Goal: Find specific page/section: Find specific page/section

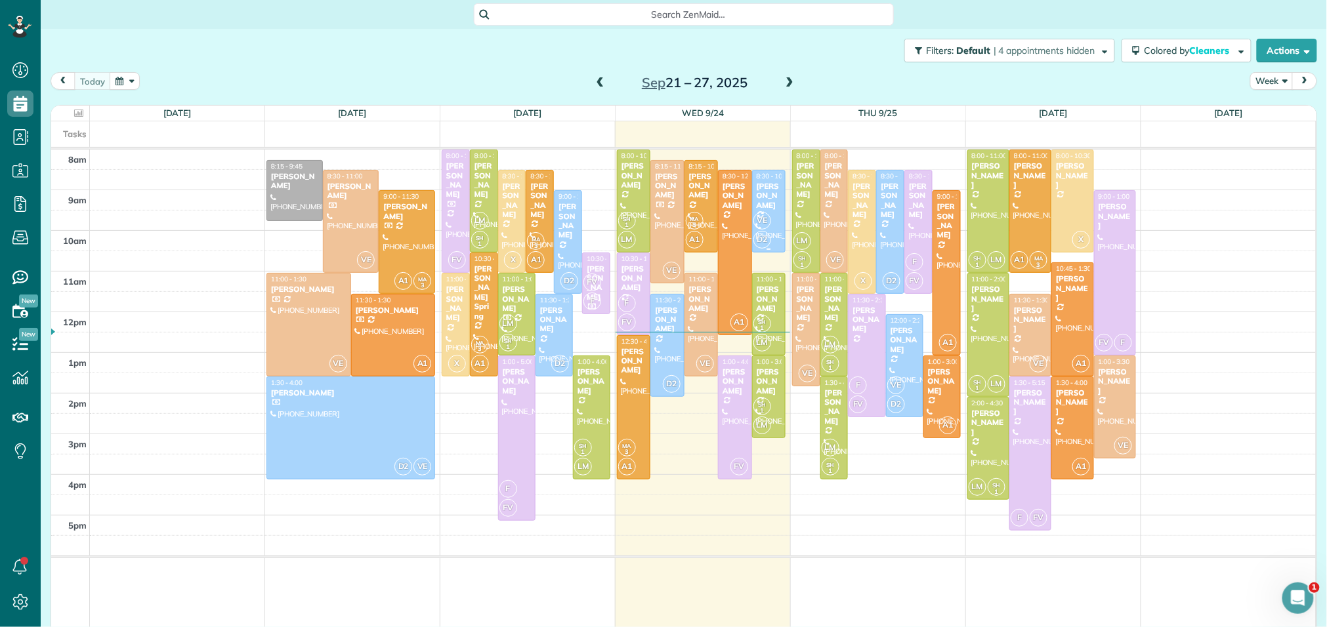
scroll to position [5, 5]
click at [60, 161] on link "All Contacts" at bounding box center [116, 161] width 151 height 30
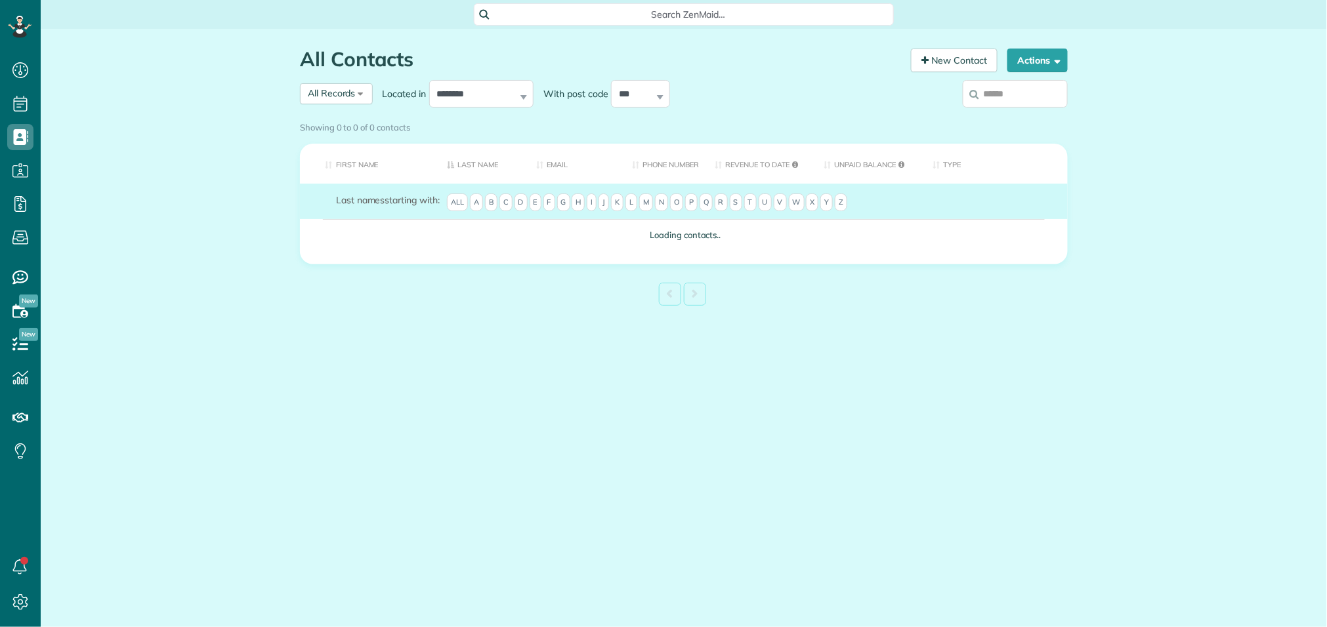
scroll to position [5, 5]
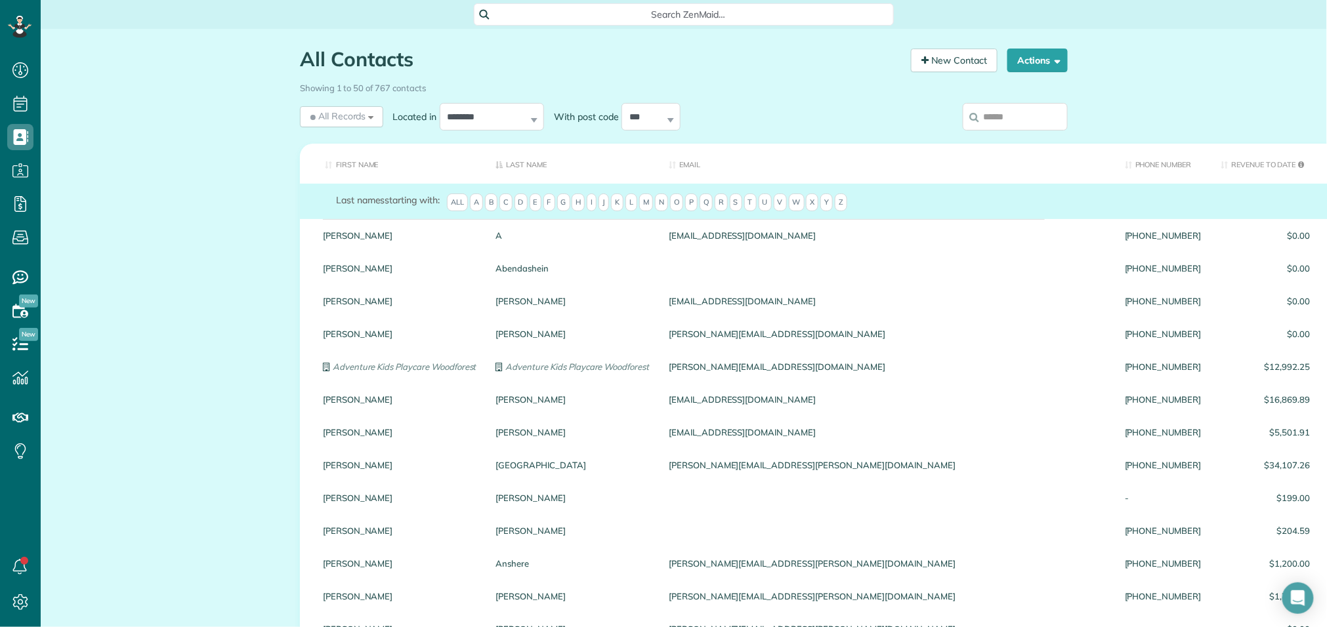
click at [997, 119] on input "search" at bounding box center [1015, 117] width 105 height 28
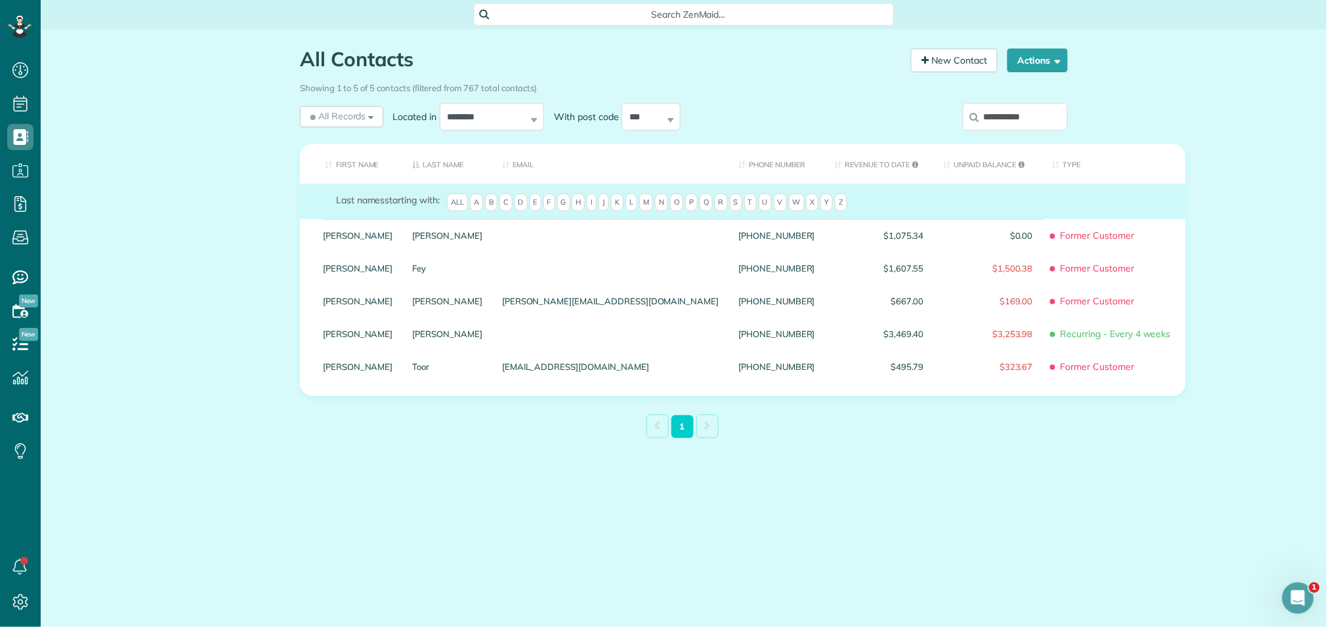
type input "**********"
click at [1043, 170] on th "Type" at bounding box center [1114, 164] width 143 height 40
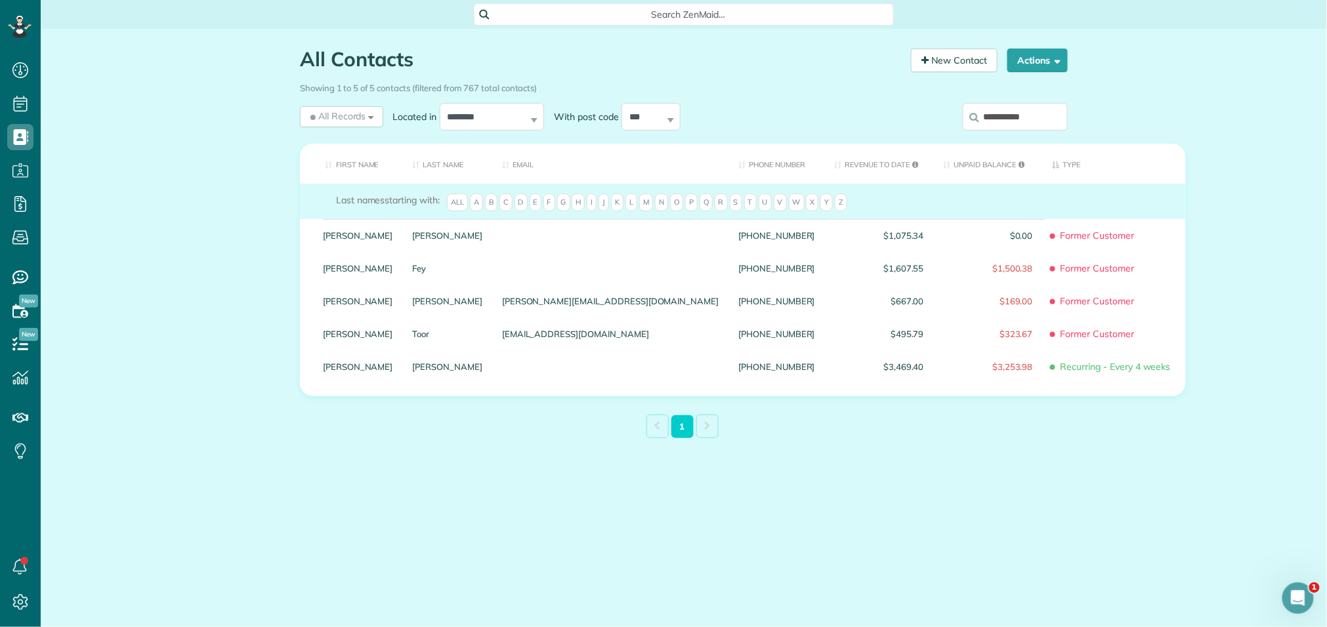
click at [1043, 170] on th "Type" at bounding box center [1114, 164] width 143 height 40
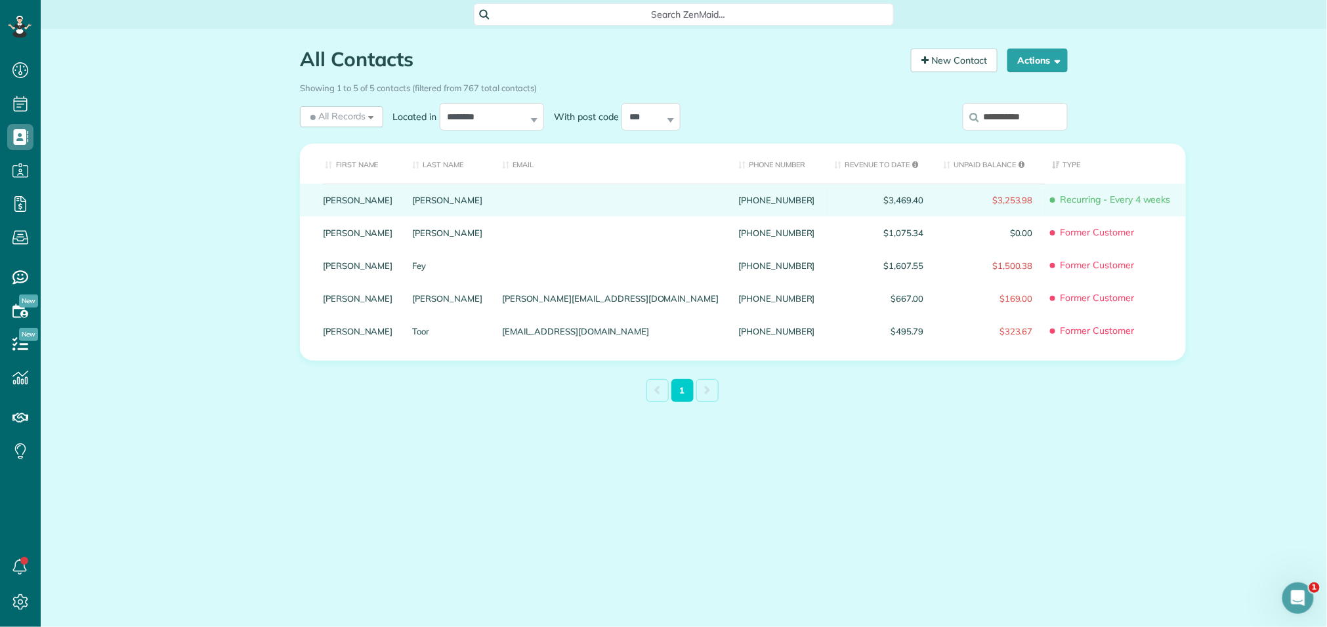
drag, startPoint x: 934, startPoint y: 170, endPoint x: 621, endPoint y: 215, distance: 316.8
click at [621, 215] on table "First Name Last Name Email Phone number Revenue to Date Unpaid Balance Type Las…" at bounding box center [743, 252] width 886 height 217
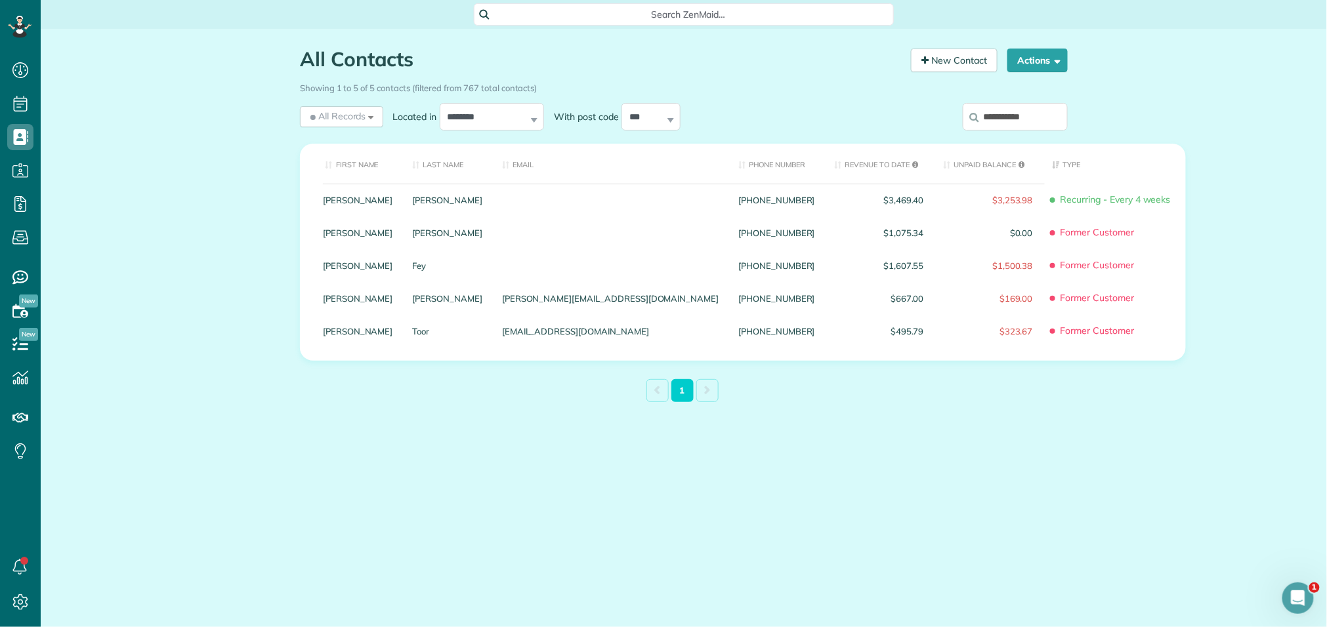
click at [217, 240] on div "All Contacts Contacts in ZenMaid [2 min] New Contact Actions New Contact Export…" at bounding box center [684, 257] width 1286 height 457
click at [220, 238] on div "All Contacts Contacts in ZenMaid [2 min] New Contact Actions New Contact Export…" at bounding box center [684, 257] width 1286 height 457
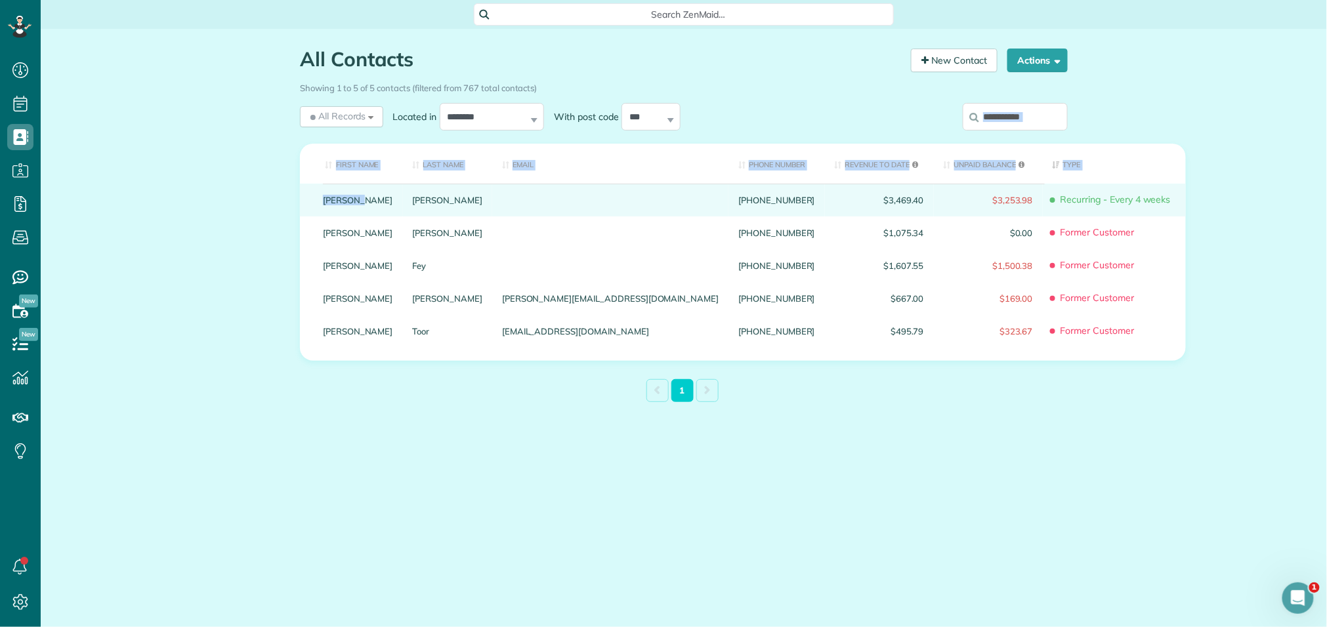
drag, startPoint x: 220, startPoint y: 238, endPoint x: 347, endPoint y: 211, distance: 130.1
click at [347, 211] on div "All Contacts Contacts in ZenMaid [2 min] New Contact Actions New Contact Export…" at bounding box center [684, 257] width 1286 height 457
click at [435, 208] on div "Theurer-Marx" at bounding box center [448, 200] width 90 height 33
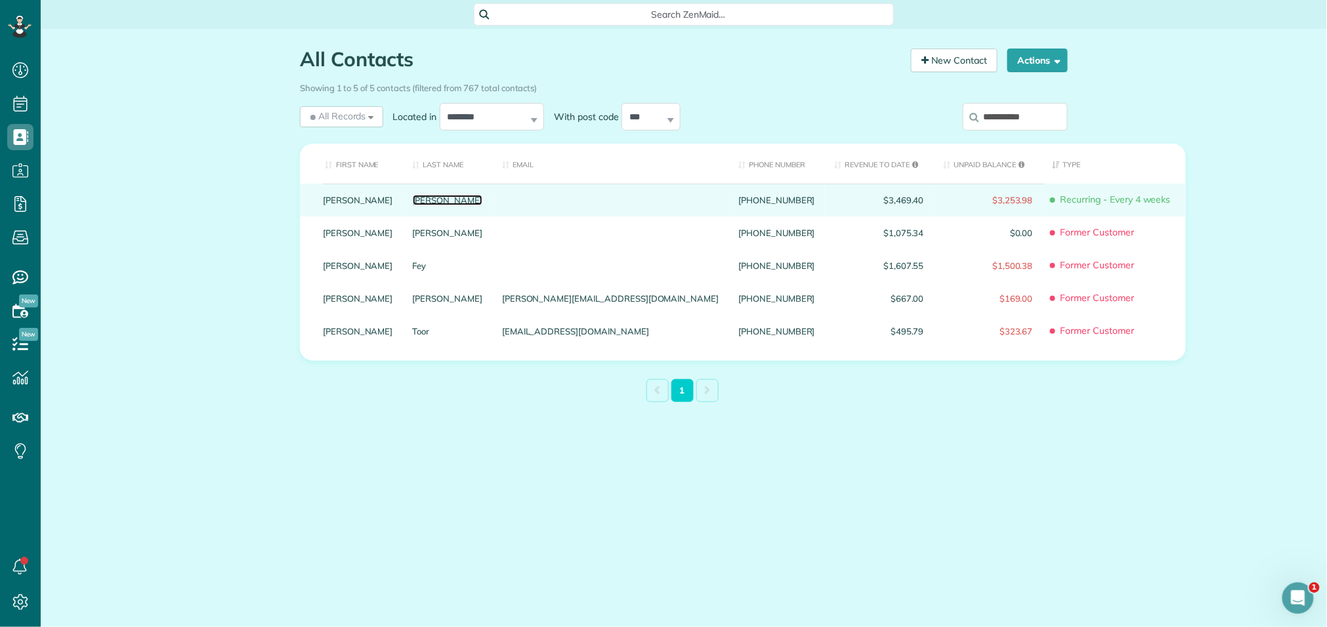
click at [413, 205] on link "Theurer-Marx" at bounding box center [448, 200] width 70 height 9
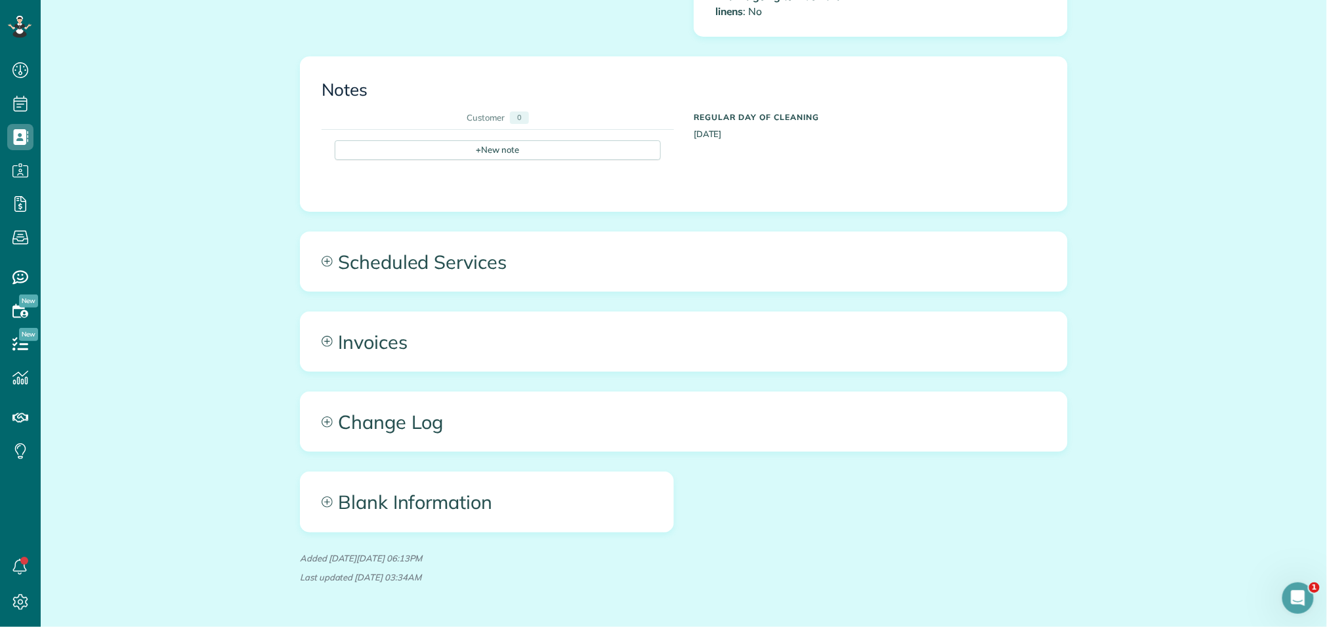
scroll to position [789, 0]
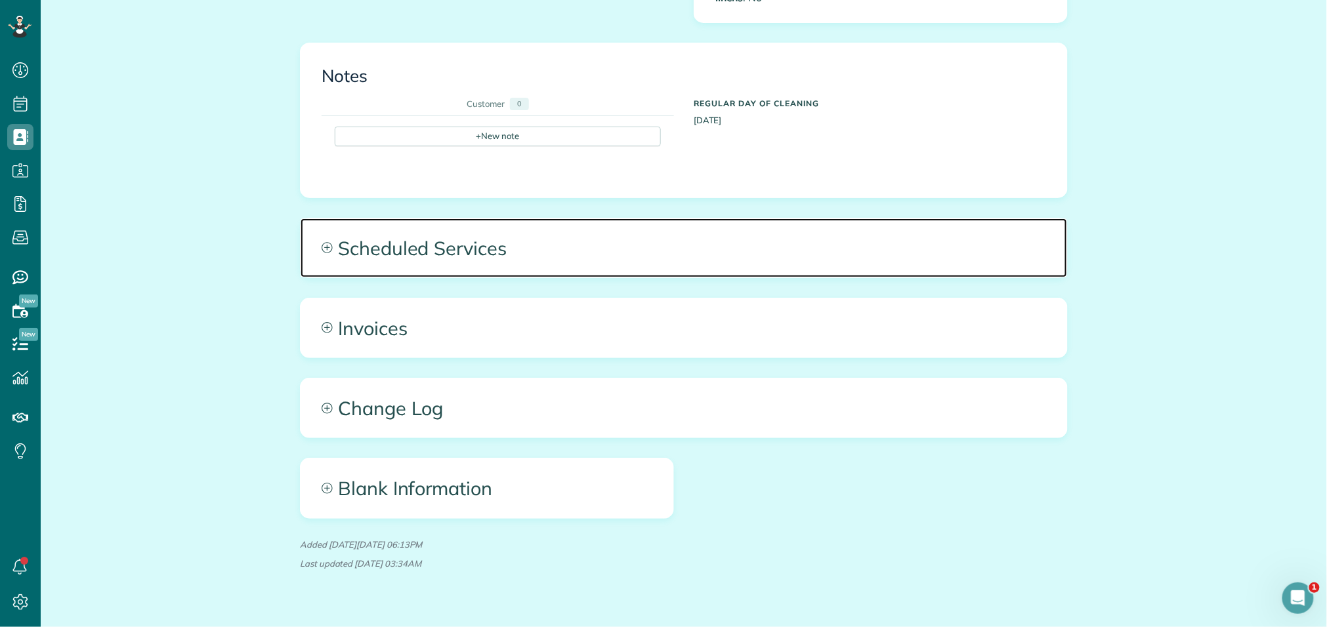
click at [530, 241] on span "Scheduled Services" at bounding box center [684, 248] width 766 height 59
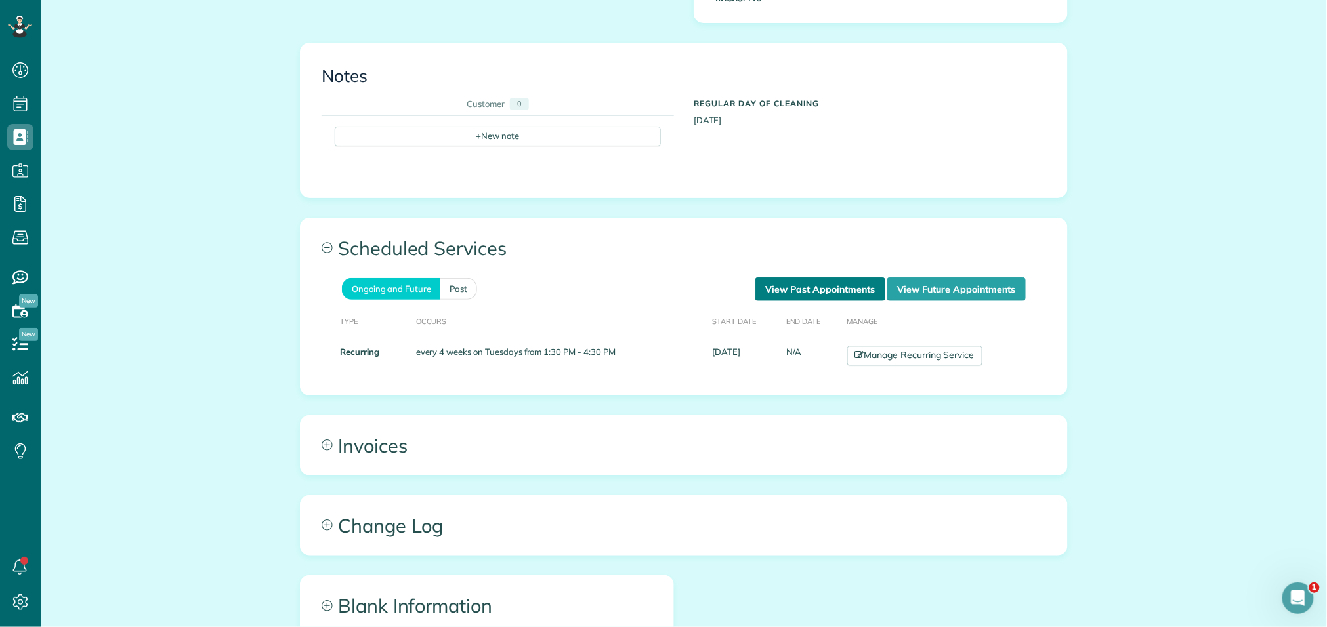
click at [780, 281] on link "View Past Appointments" at bounding box center [820, 290] width 130 height 24
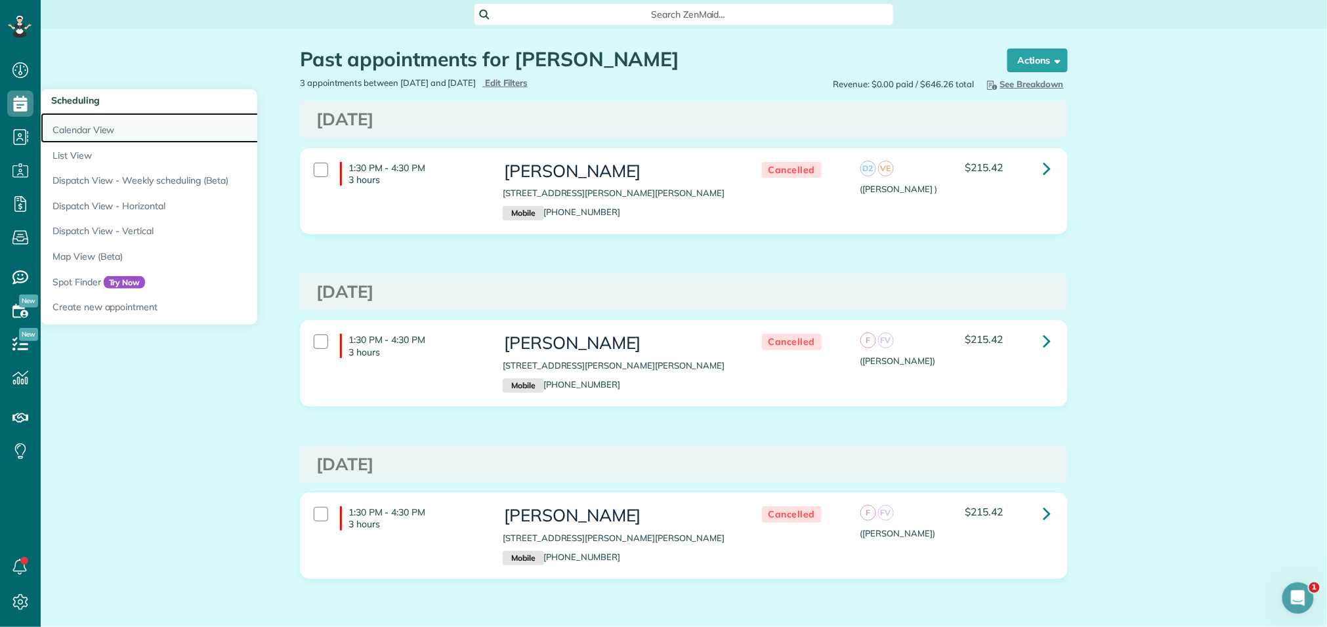
click at [79, 129] on link "Calendar View" at bounding box center [205, 128] width 328 height 30
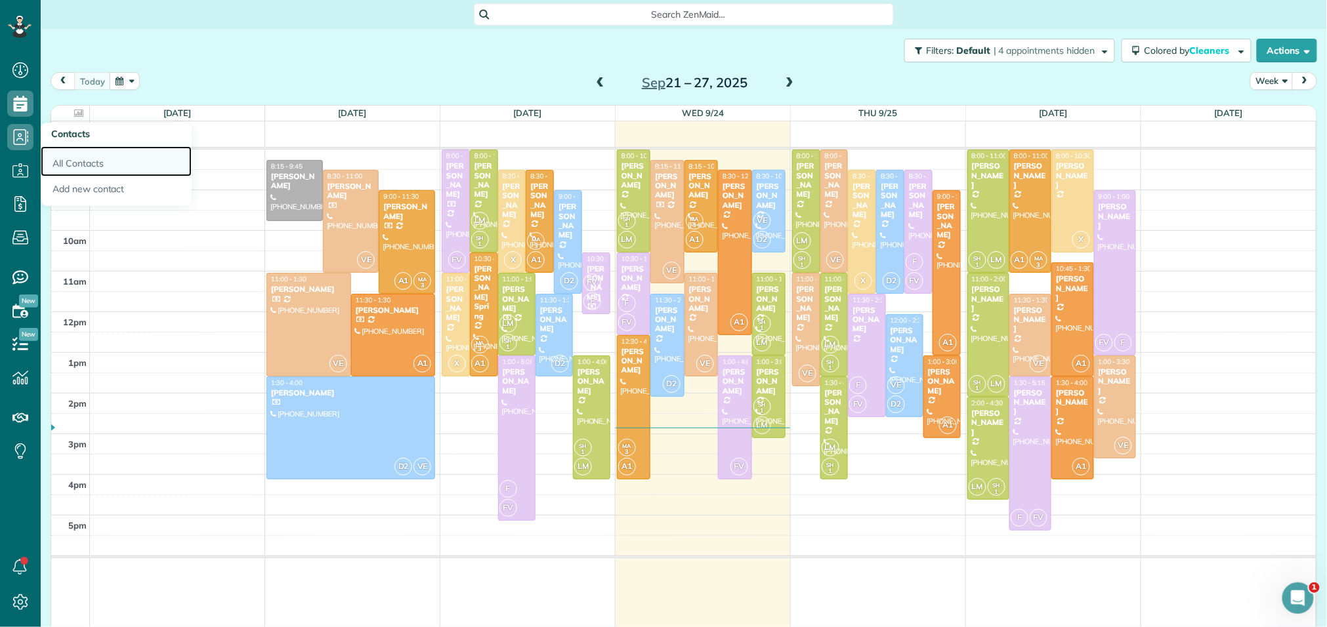
click at [62, 158] on link "All Contacts" at bounding box center [116, 161] width 151 height 30
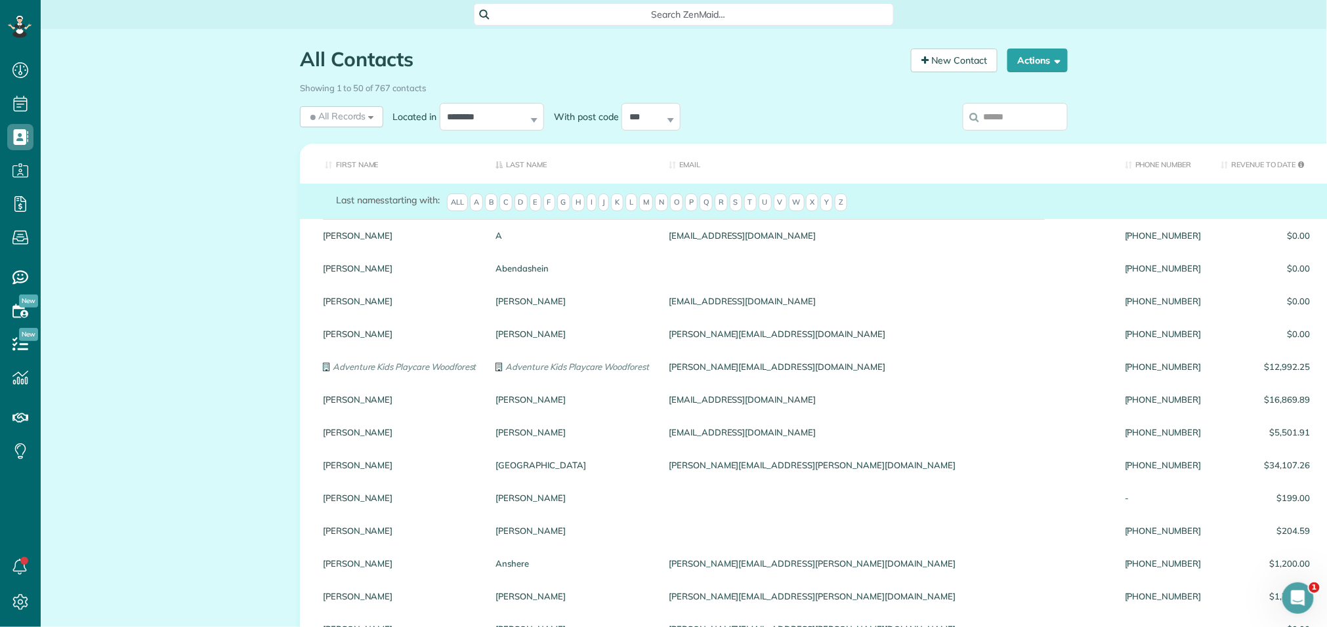
click at [990, 122] on input "search" at bounding box center [1015, 117] width 105 height 28
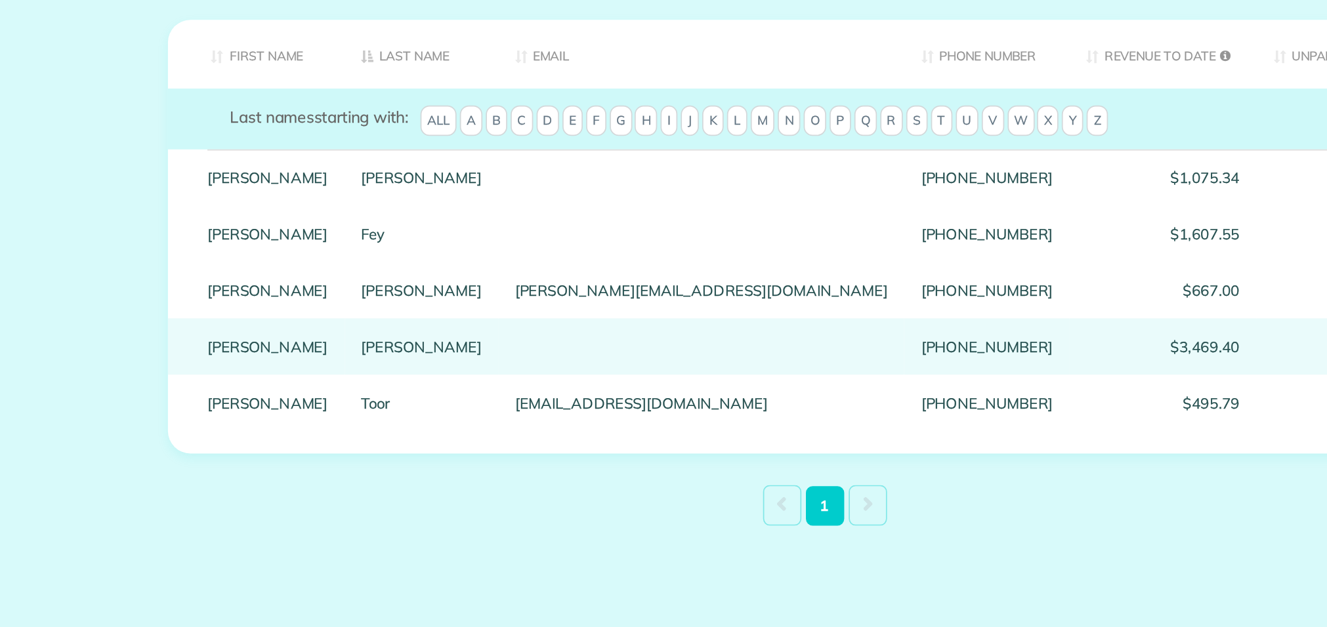
type input "**********"
click at [425, 339] on link "Theurer-Marx" at bounding box center [448, 333] width 70 height 9
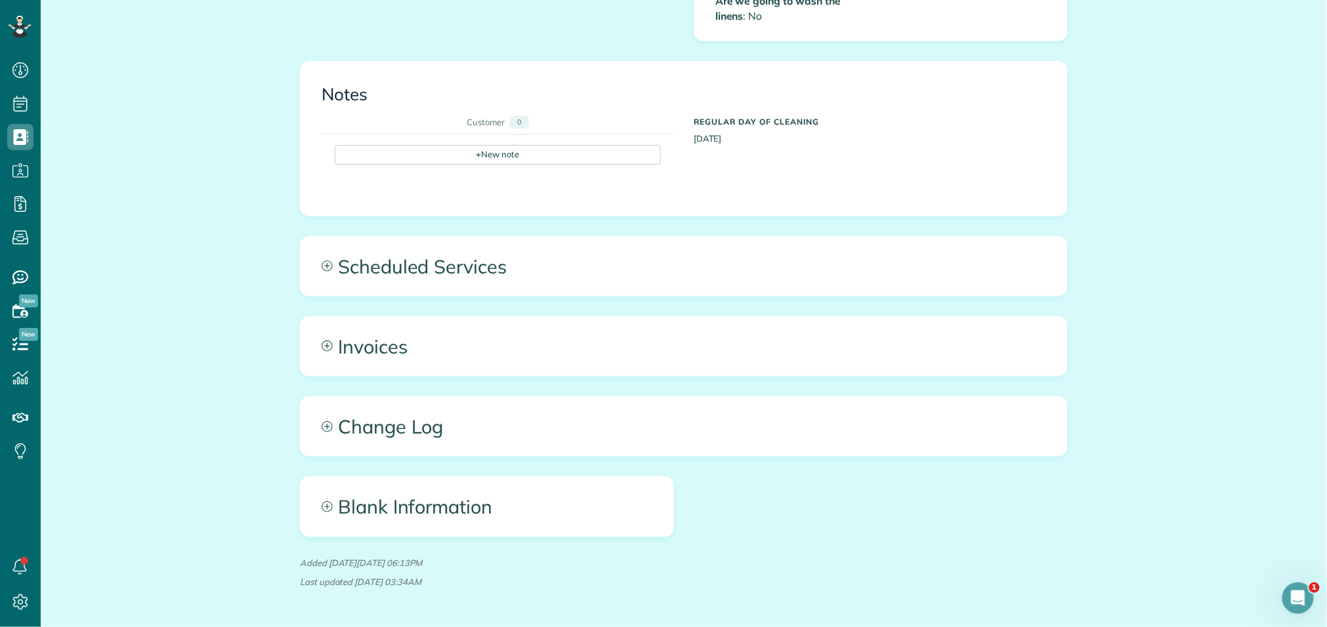
scroll to position [806, 0]
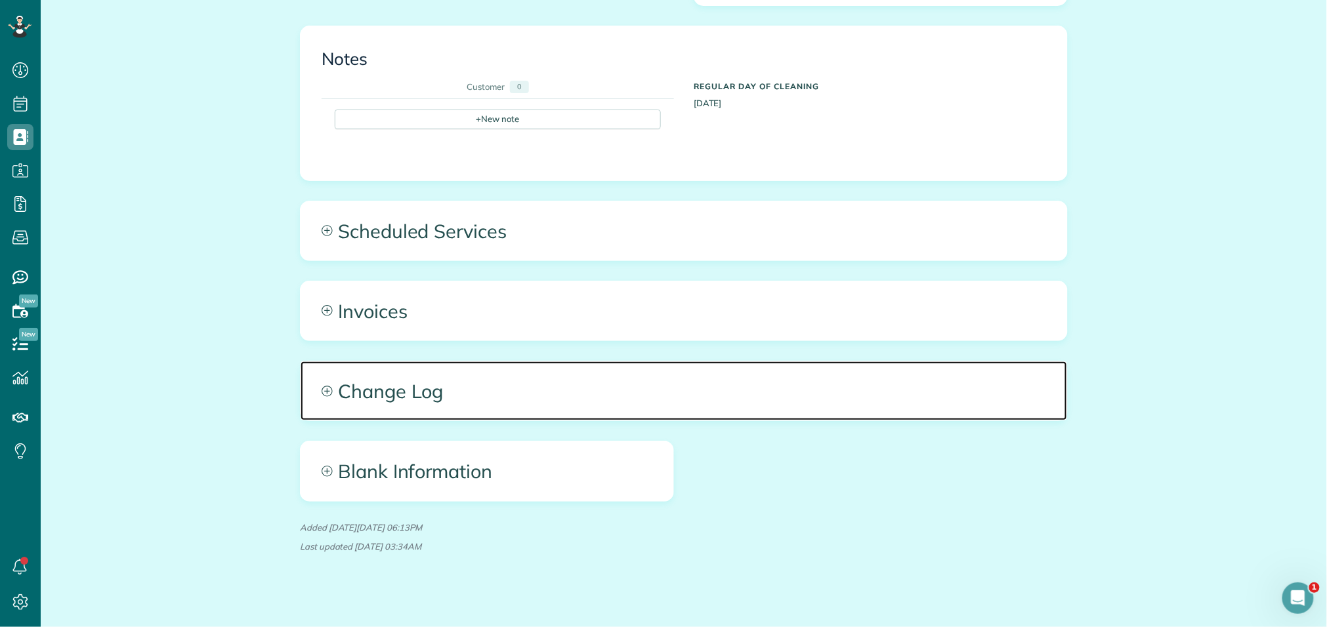
click at [438, 363] on span "Change Log" at bounding box center [684, 391] width 766 height 59
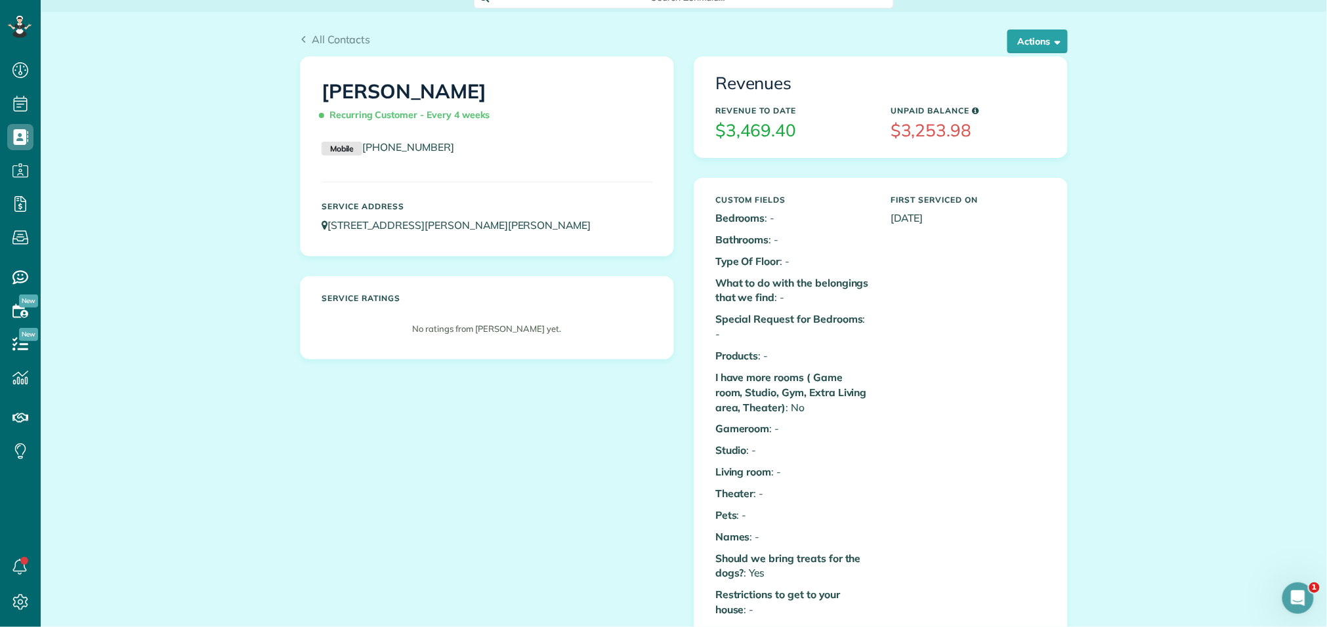
scroll to position [0, 0]
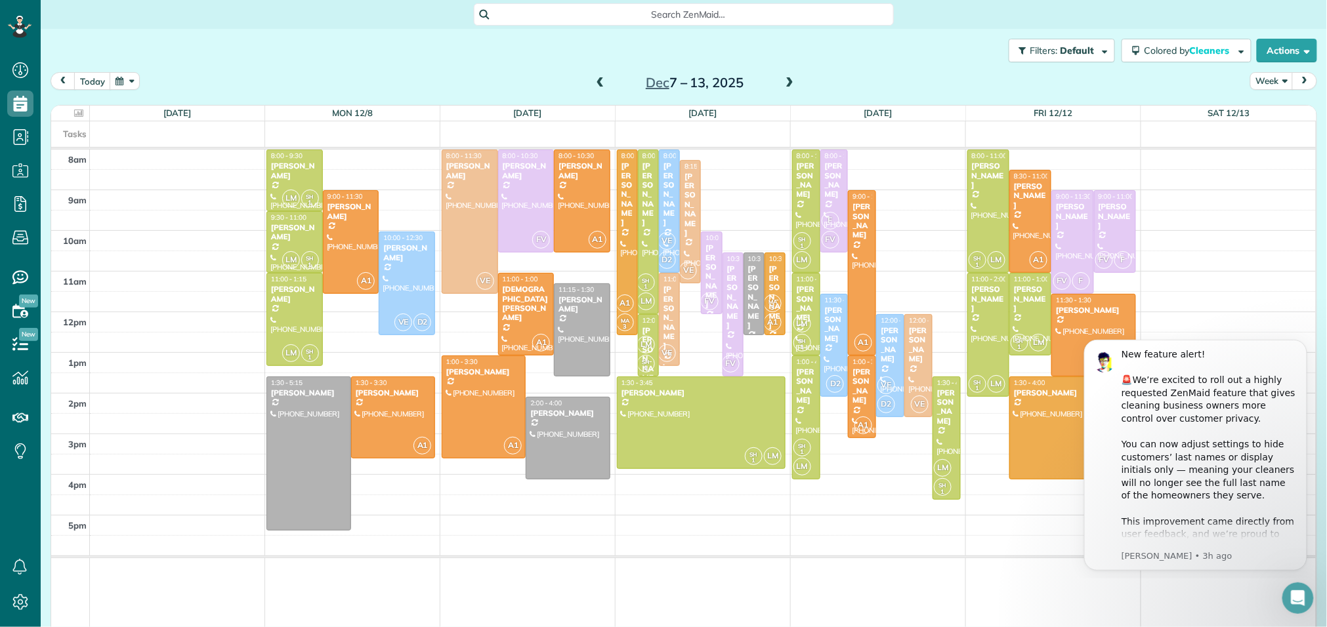
scroll to position [5, 5]
